Goal: Task Accomplishment & Management: Manage account settings

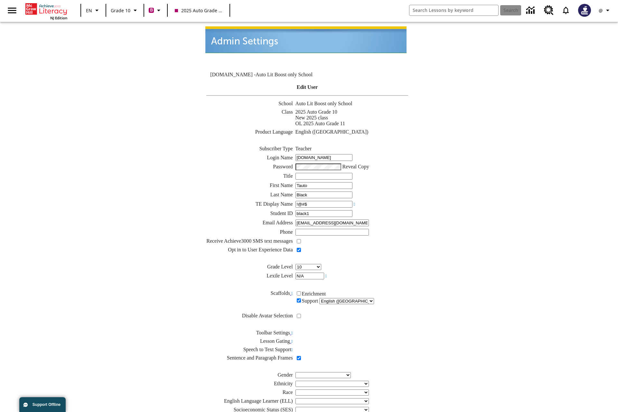
type input "!@#$"
click at [606, 10] on icon "Profile/Settings" at bounding box center [608, 10] width 8 height 8
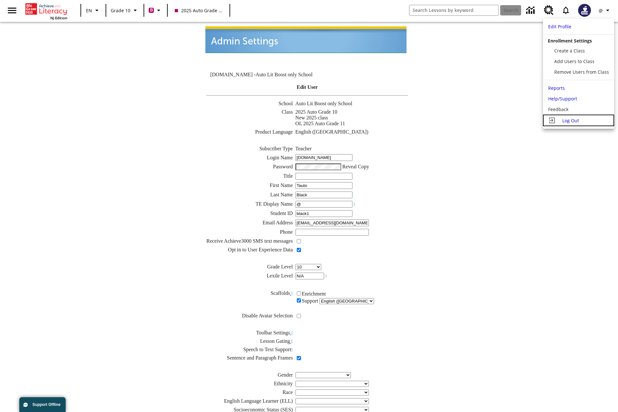
click at [578, 120] on span "Log Out" at bounding box center [571, 121] width 17 height 6
